Goal: Information Seeking & Learning: Learn about a topic

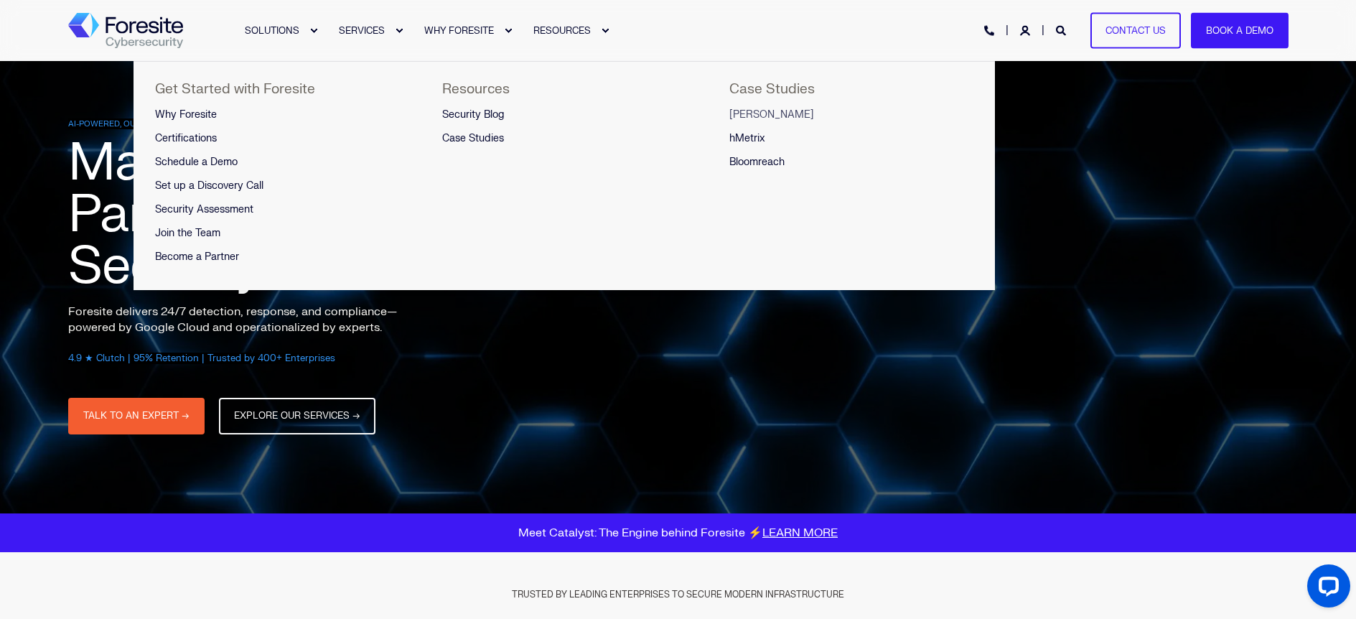
click at [759, 116] on span "[PERSON_NAME]" at bounding box center [772, 114] width 85 height 12
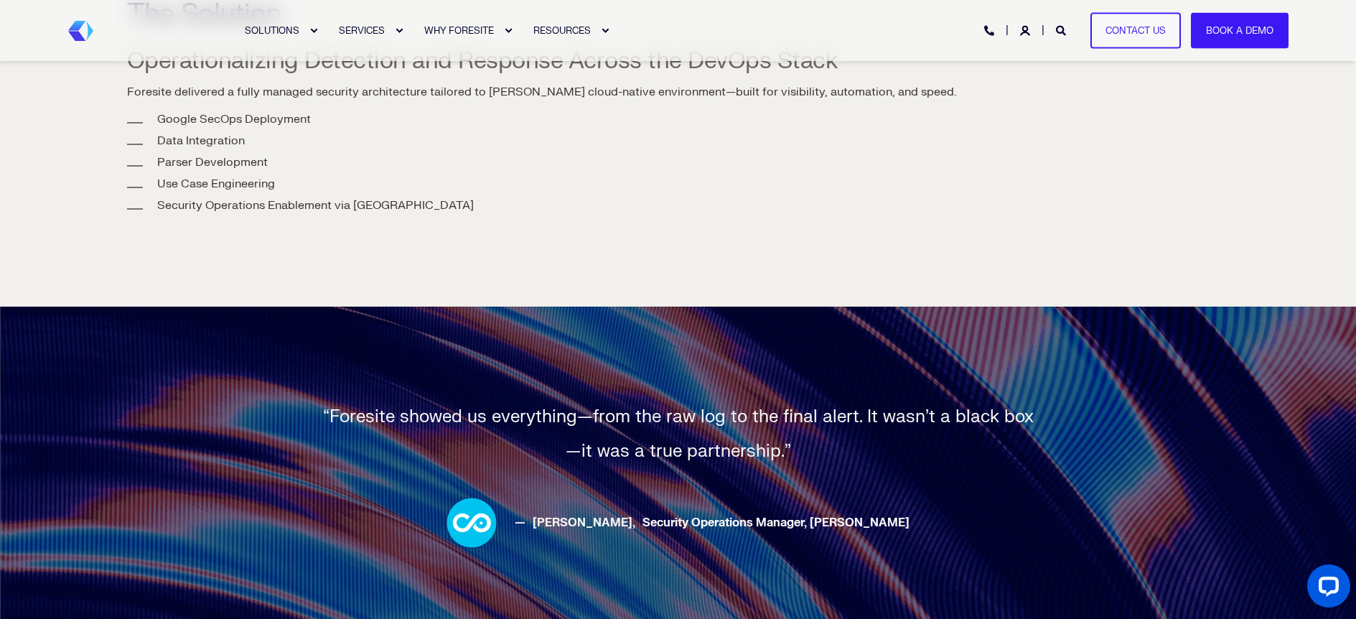
scroll to position [1892, 0]
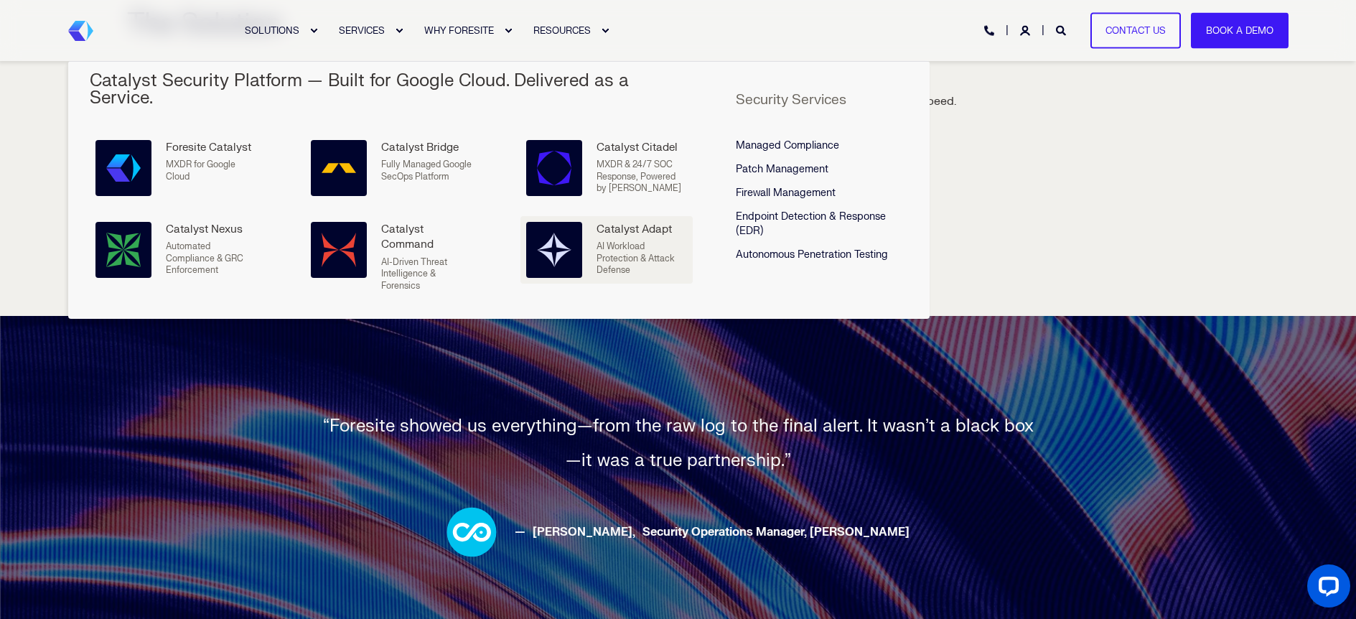
click at [607, 222] on div "Catalyst Adapt" at bounding box center [642, 229] width 90 height 15
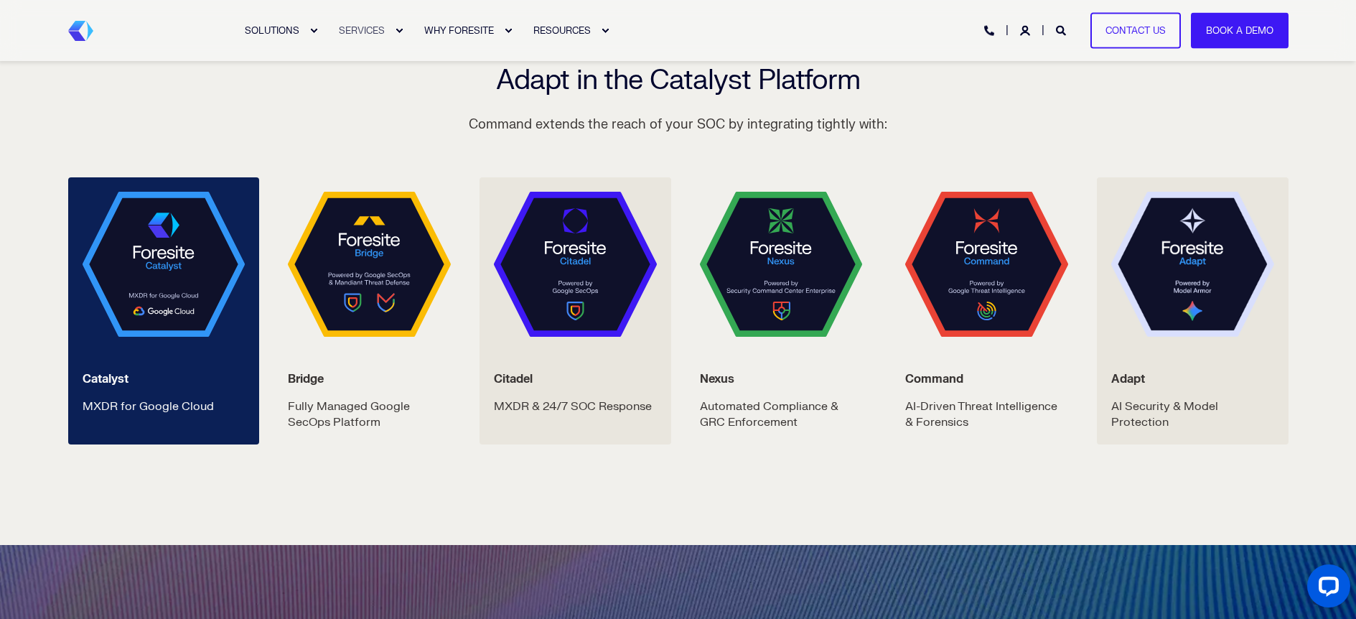
scroll to position [2420, 0]
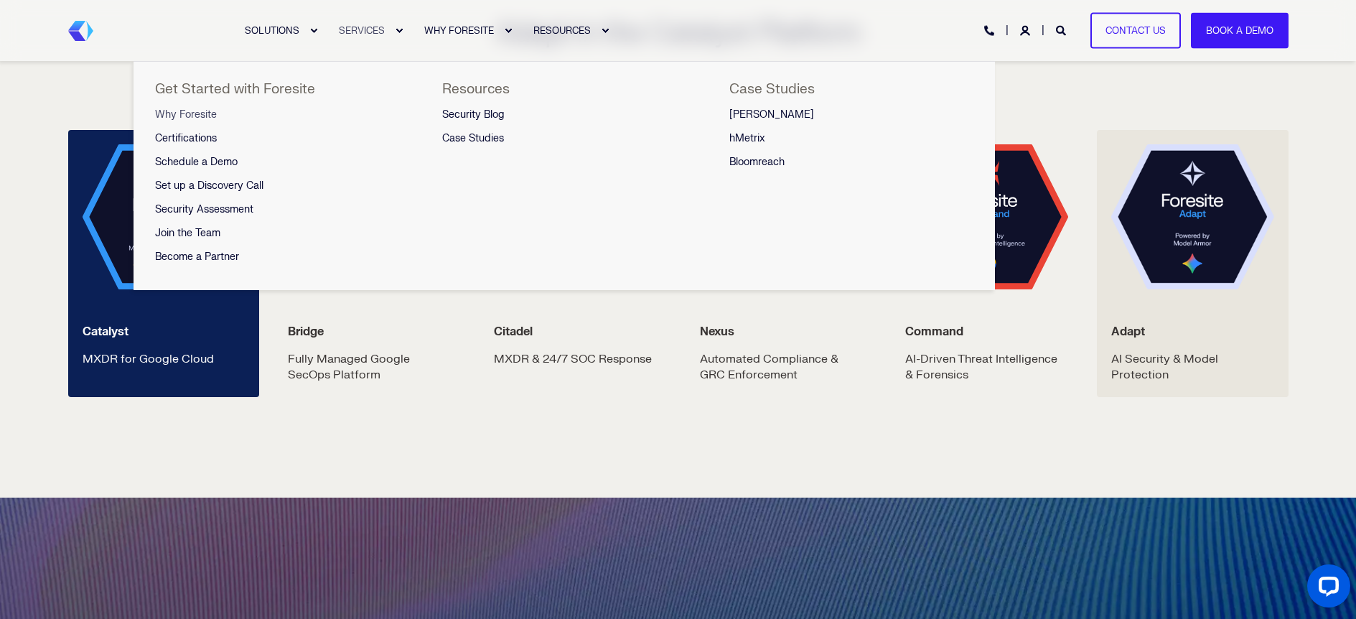
click at [201, 109] on span "Why Foresite" at bounding box center [186, 114] width 62 height 12
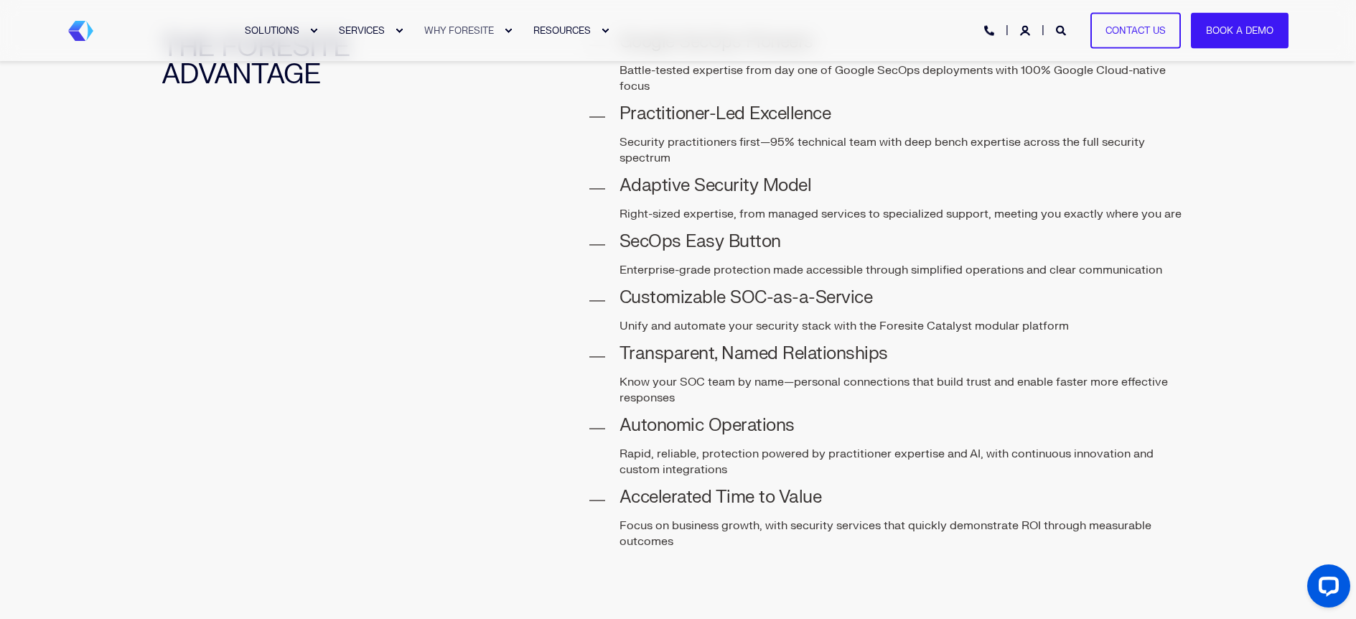
scroll to position [522, 0]
